Goal: Check status

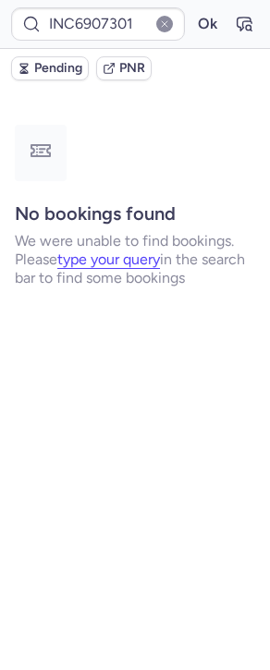
type input "6149100"
type input "7379039"
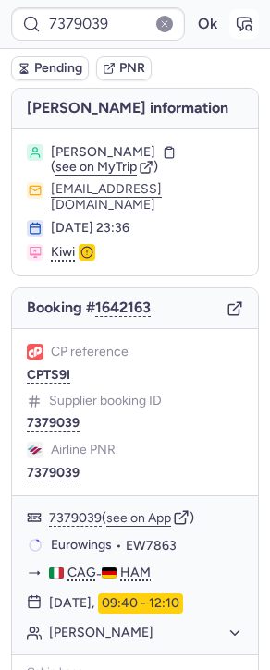
click at [237, 29] on icon "button" at bounding box center [244, 24] width 14 height 13
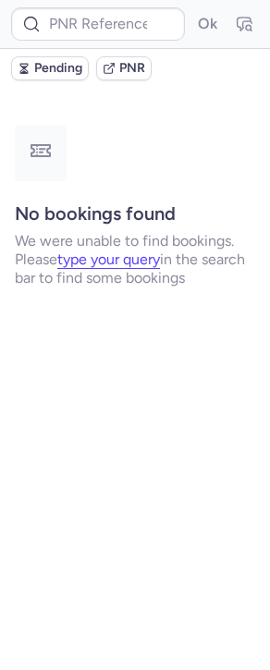
type input "7378282"
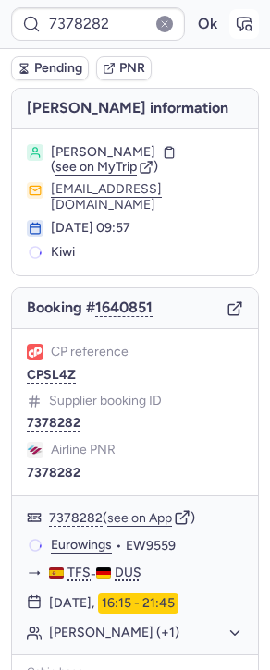
click at [242, 21] on form "7378282 Ok" at bounding box center [135, 23] width 248 height 33
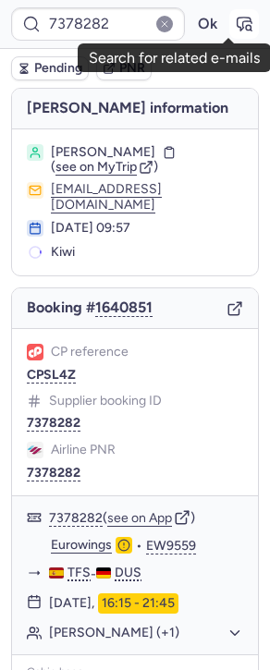
click at [239, 22] on button "button" at bounding box center [244, 24] width 30 height 30
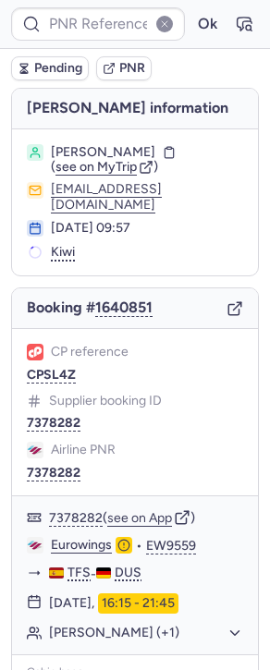
type input "7378282"
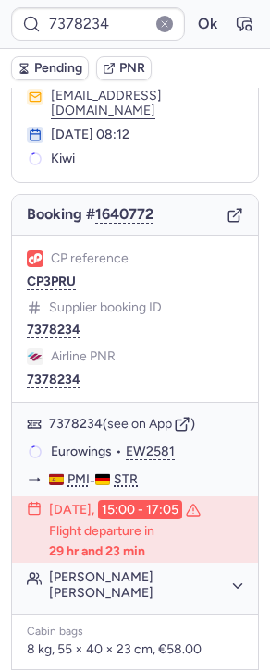
scroll to position [521, 0]
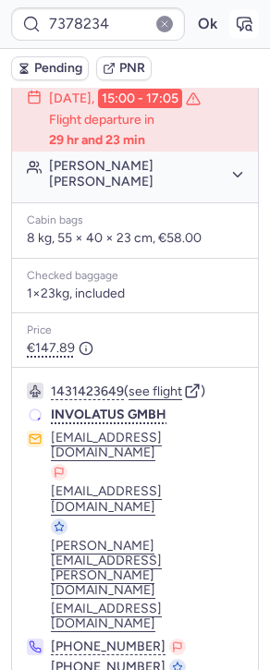
click at [235, 25] on icon "button" at bounding box center [244, 24] width 18 height 18
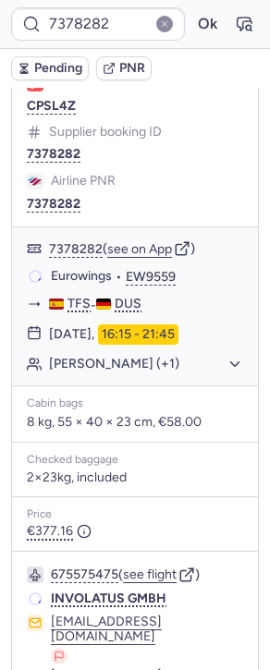
scroll to position [215, 0]
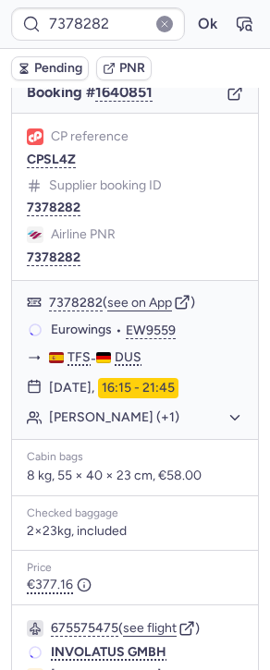
type input "7378234"
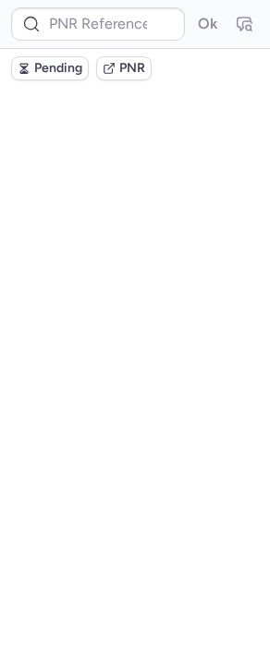
scroll to position [0, 0]
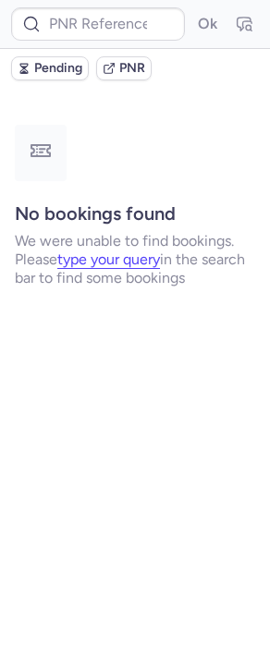
type input "7378233"
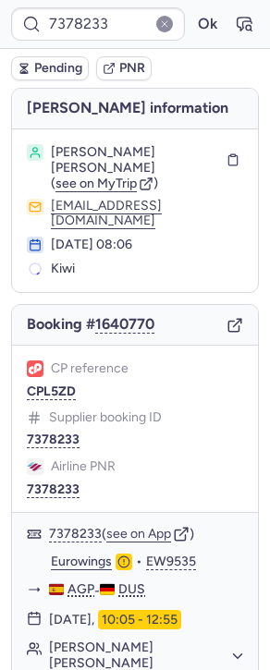
click at [236, 44] on div "7378233 Ok" at bounding box center [135, 24] width 270 height 49
click at [232, 33] on button "button" at bounding box center [244, 24] width 30 height 30
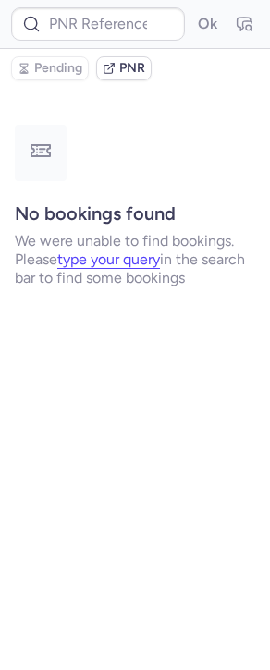
type input "7378233"
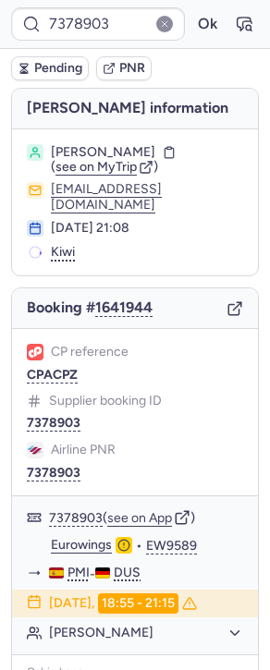
scroll to position [4, 0]
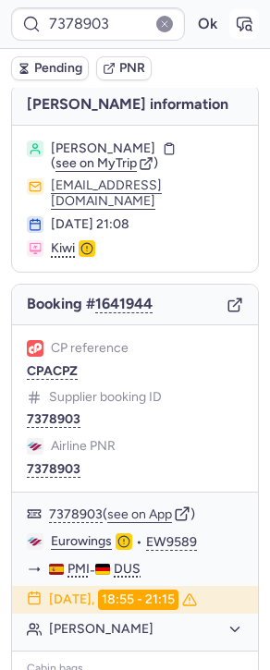
click at [239, 16] on button "button" at bounding box center [244, 24] width 30 height 30
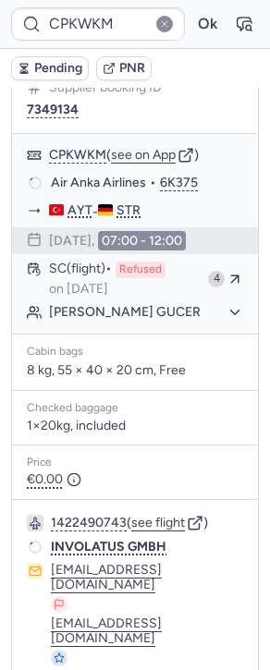
scroll to position [360, 0]
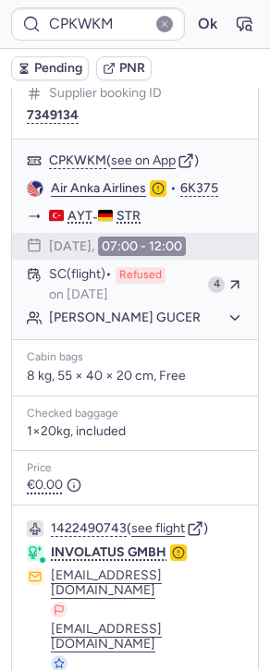
type input "CP7KR8"
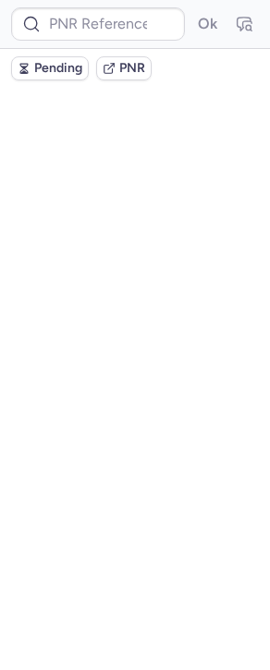
scroll to position [0, 0]
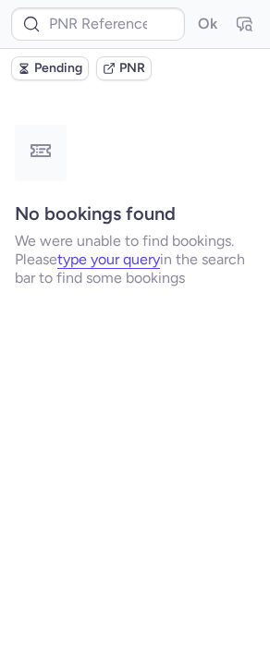
type input "CPJCUG"
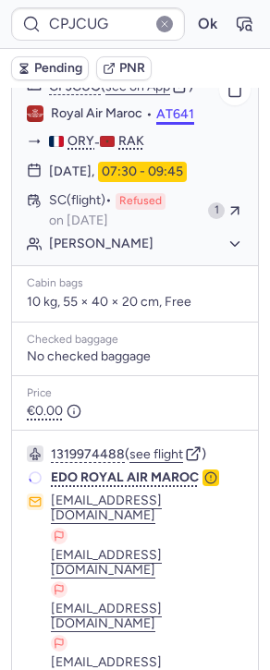
scroll to position [571, 0]
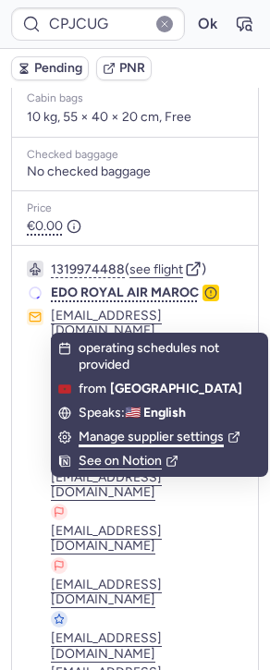
click at [102, 440] on div "Manage supplier settings" at bounding box center [160, 437] width 162 height 17
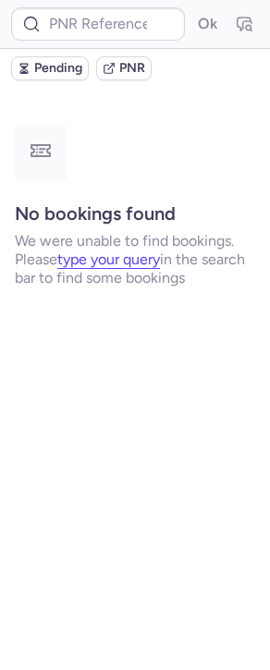
scroll to position [0, 0]
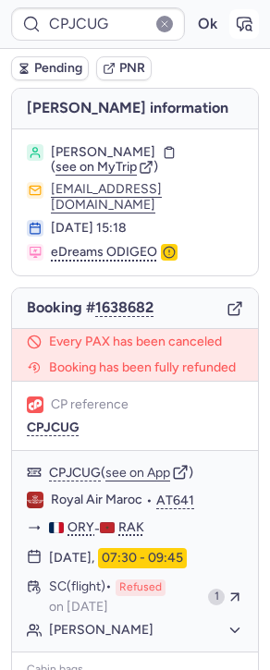
click at [235, 29] on icon "button" at bounding box center [244, 24] width 18 height 18
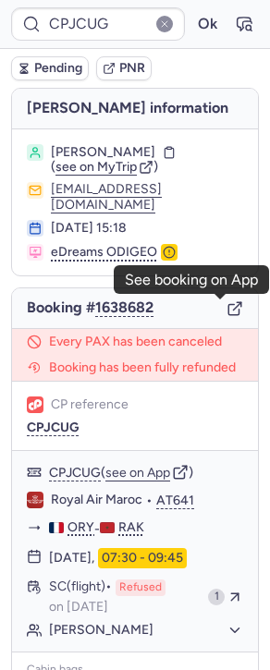
click at [226, 305] on icon "button" at bounding box center [234, 308] width 17 height 17
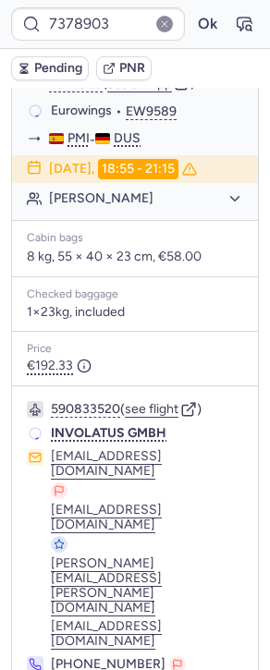
scroll to position [434, 0]
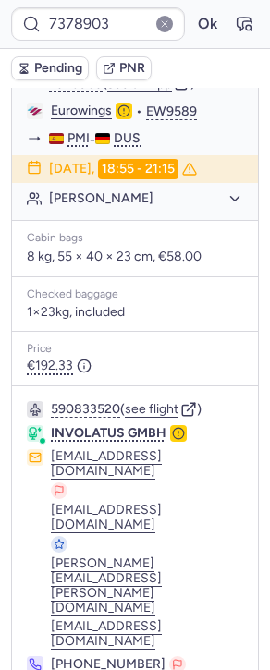
type input "7167967"
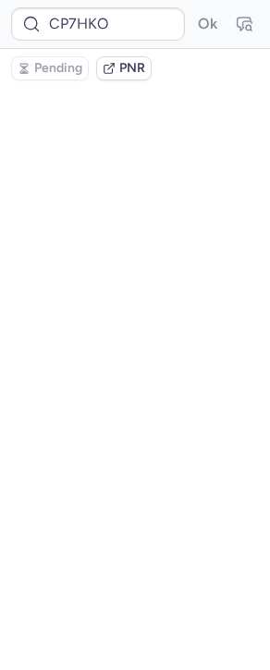
scroll to position [0, 0]
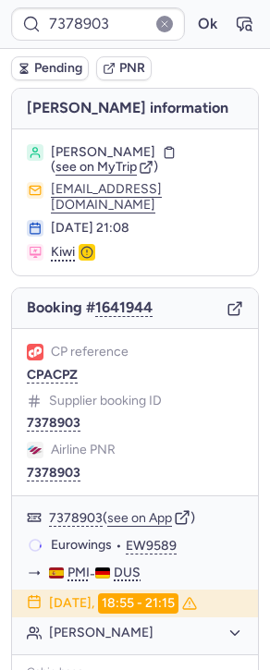
type input "001KUM"
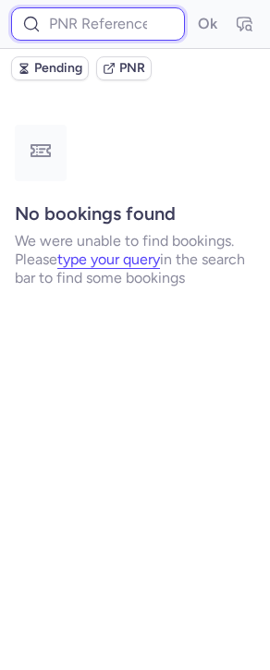
click at [62, 18] on input at bounding box center [98, 23] width 174 height 33
paste input "DT1744223134467894"
type input "DT1744223134467894"
click at [192, 9] on button "Ok" at bounding box center [207, 24] width 30 height 30
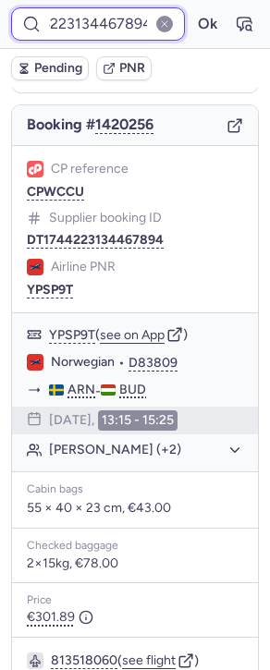
scroll to position [67, 0]
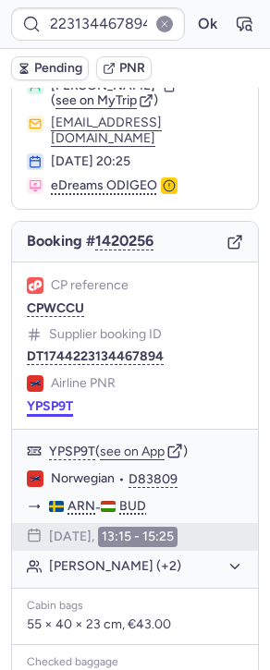
click at [60, 399] on button "YPSP9T" at bounding box center [50, 406] width 46 height 15
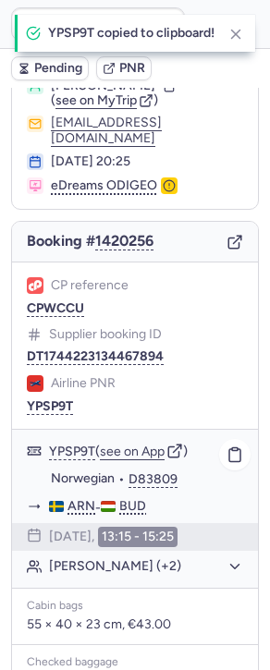
click at [74, 470] on span "Norwegian" at bounding box center [83, 478] width 64 height 17
click at [196, 356] on div "CP reference CPWCCU Supplier booking ID DT1744223134467894 Airline PNR YPSP9T" at bounding box center [135, 345] width 246 height 167
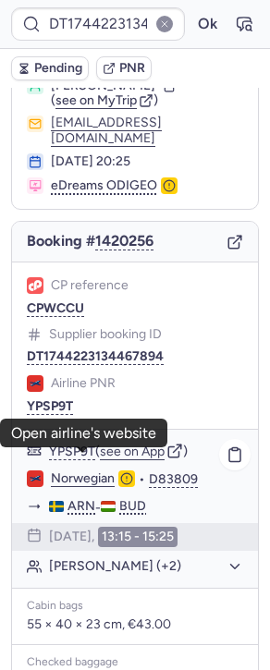
click at [74, 470] on link "Norwegian" at bounding box center [83, 478] width 64 height 17
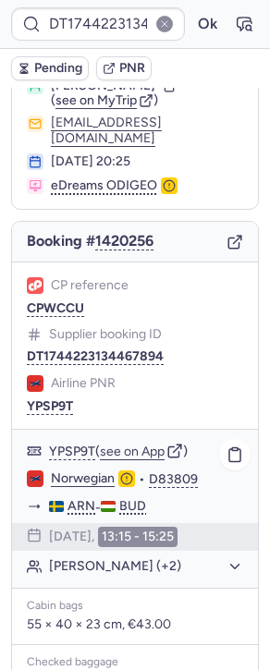
click at [83, 558] on button "[PERSON_NAME] (+2)" at bounding box center [146, 566] width 194 height 17
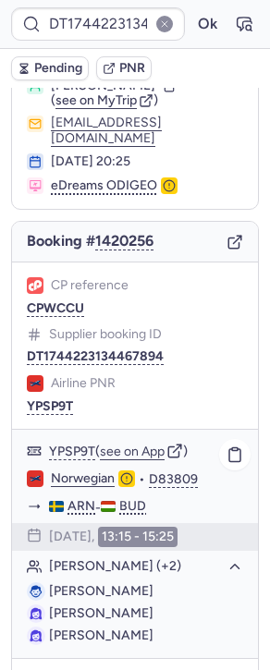
click at [123, 583] on span "[PERSON_NAME]" at bounding box center [101, 591] width 104 height 16
copy span "MILOTIC"
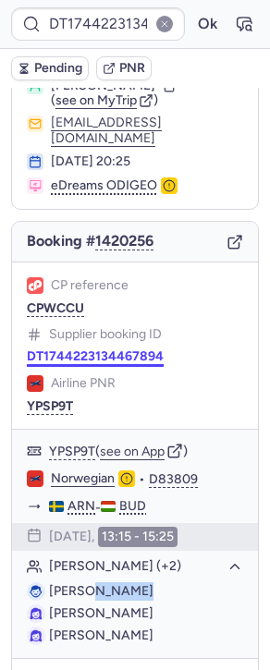
click at [142, 349] on button "DT1744223134467894" at bounding box center [95, 356] width 137 height 15
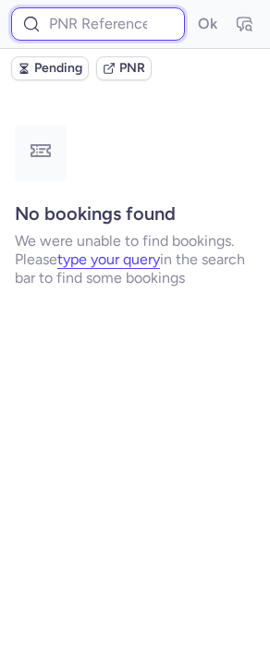
click at [105, 17] on input at bounding box center [98, 23] width 174 height 33
paste input "DT1744223134467894"
type input "DT1744223134467894"
click at [192, 9] on button "Ok" at bounding box center [207, 24] width 30 height 30
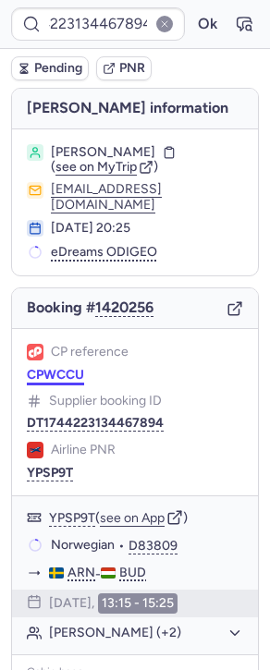
click at [64, 368] on button "CPWCCU" at bounding box center [55, 375] width 57 height 15
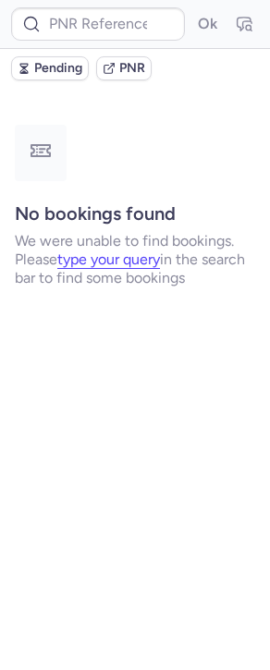
type input "CP7KR8"
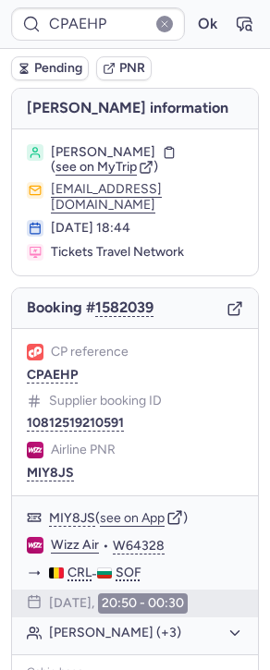
scroll to position [455, 0]
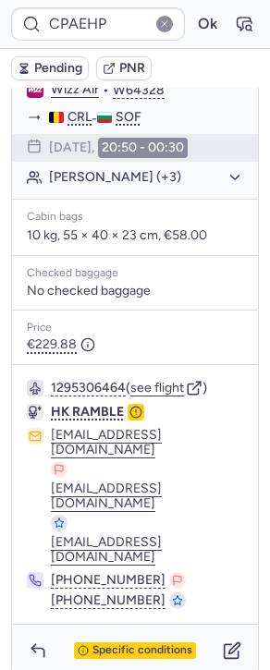
type input "CPMWEX"
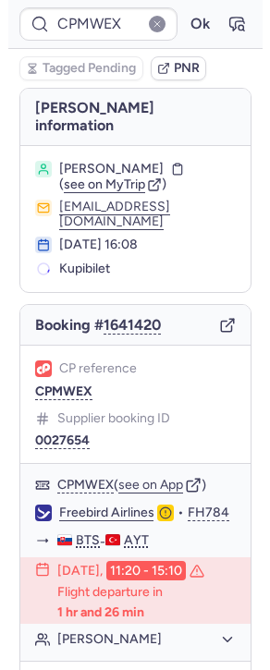
scroll to position [224, 0]
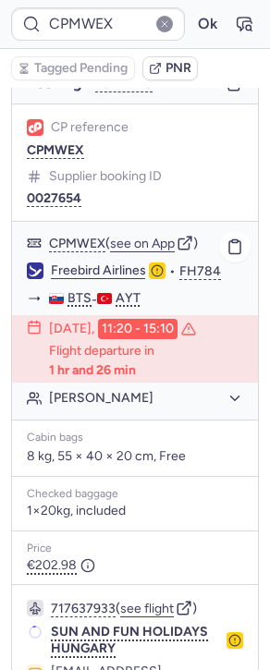
click at [157, 402] on button "[PERSON_NAME]" at bounding box center [146, 398] width 194 height 17
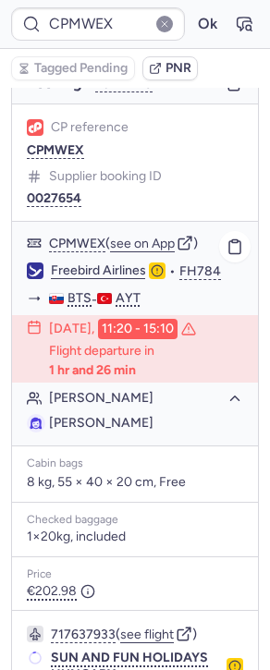
drag, startPoint x: 207, startPoint y: 426, endPoint x: 33, endPoint y: 420, distance: 173.7
click at [33, 420] on li "[PERSON_NAME]" at bounding box center [135, 423] width 216 height 18
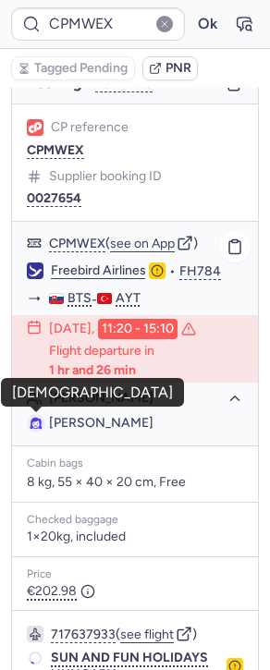
copy span "[PERSON_NAME]"
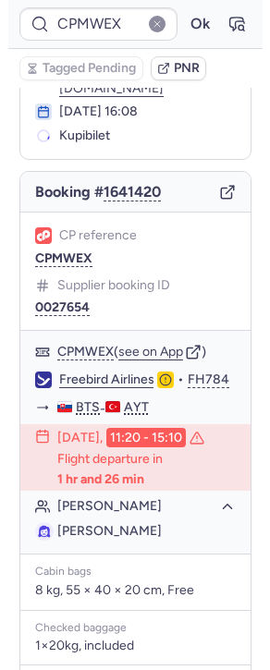
scroll to position [14, 0]
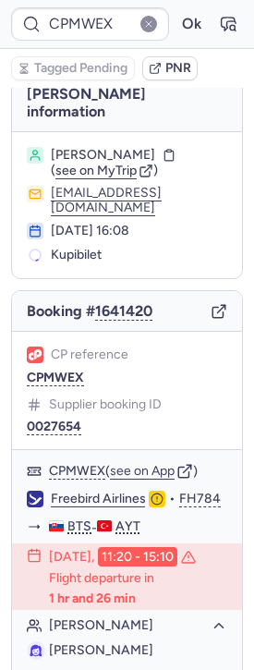
click at [212, 297] on div "Booking # 1641420" at bounding box center [127, 311] width 230 height 41
click at [212, 308] on icon "button" at bounding box center [217, 313] width 10 height 10
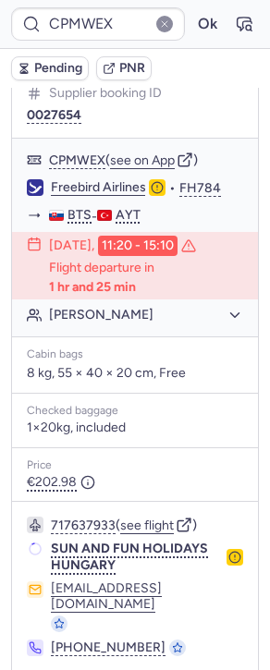
scroll to position [334, 0]
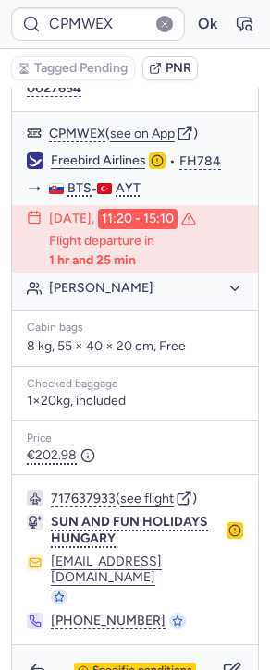
type input "7378903"
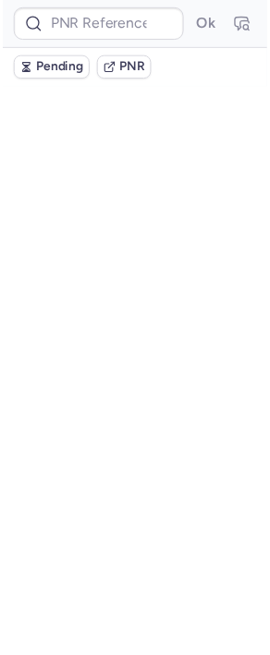
scroll to position [0, 0]
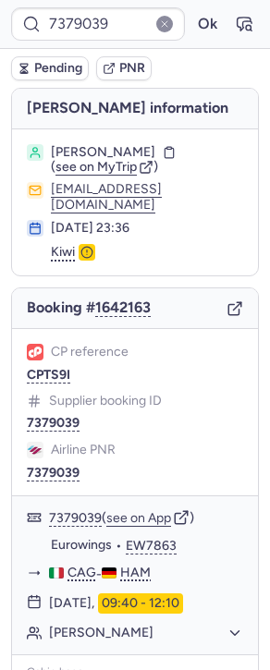
type input "CPJSCA"
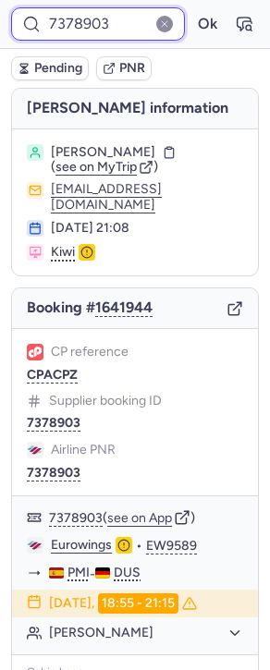
click at [98, 34] on input "7378903" at bounding box center [98, 23] width 174 height 33
paste input "CPJCUG"
type input "CPJCUG"
click at [192, 9] on button "Ok" at bounding box center [207, 24] width 30 height 30
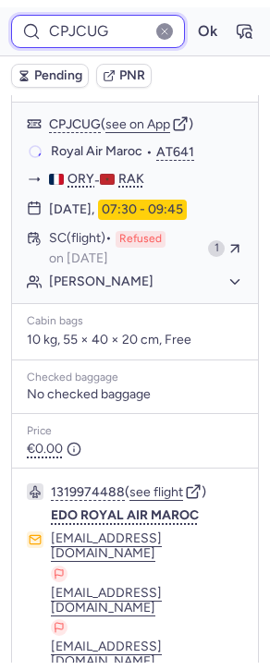
scroll to position [571, 0]
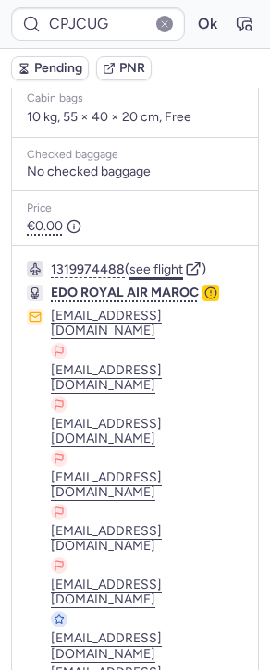
click at [175, 277] on button "see flight" at bounding box center [156, 269] width 54 height 15
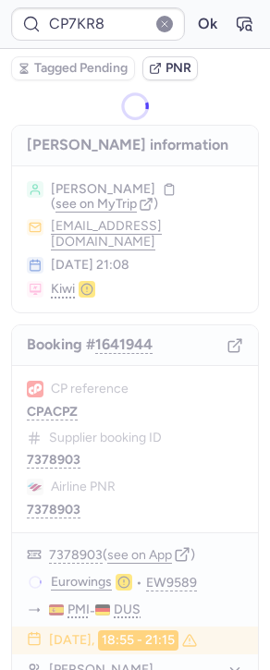
type input "7378903"
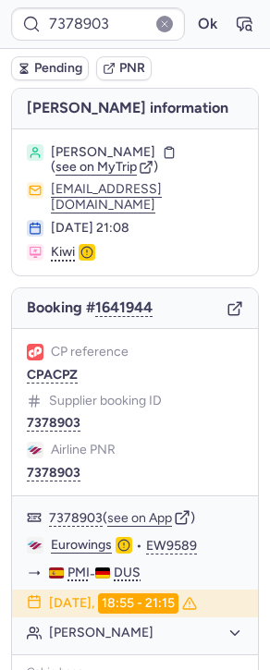
type input "CP7KR8"
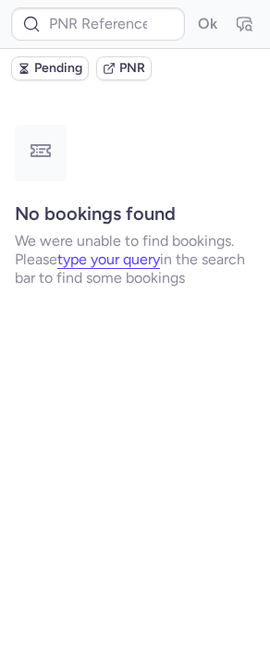
type input "7378903"
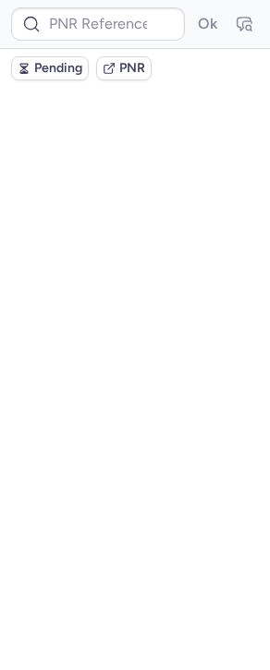
type input "CP7KR8"
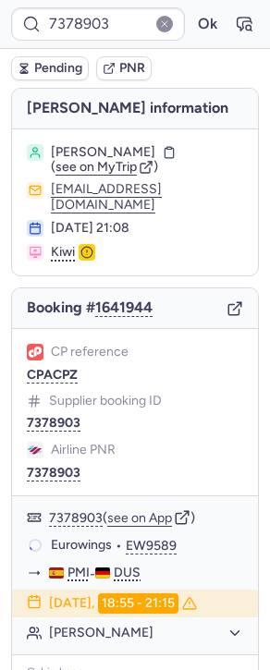
type input "CP7KR8"
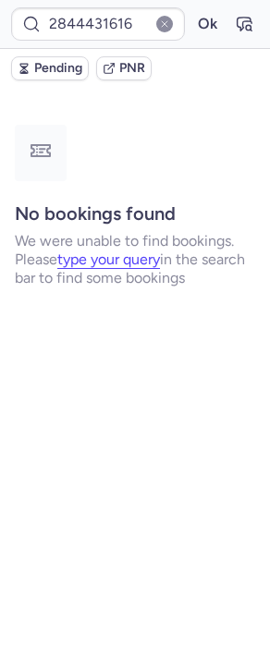
type input "7378903"
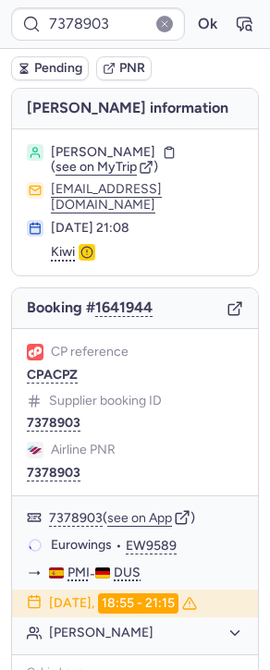
type input "7378233"
